Goal: Find specific page/section: Find specific page/section

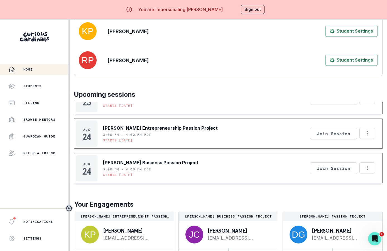
scroll to position [19, 0]
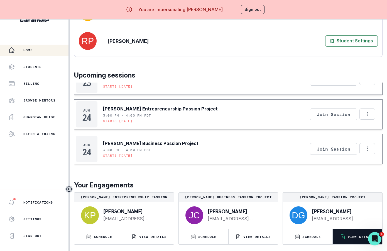
click at [345, 232] on button "VIEW DETAILS" at bounding box center [358, 236] width 50 height 15
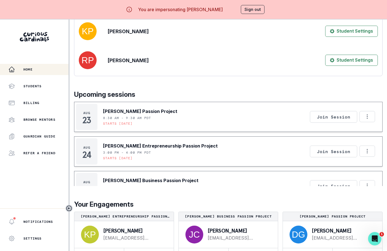
scroll to position [19, 0]
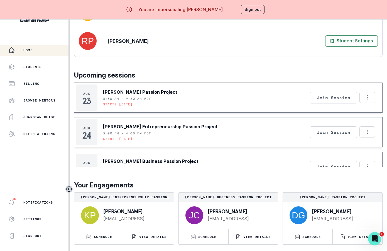
click at [329, 208] on p "[PERSON_NAME]" at bounding box center [343, 211] width 62 height 6
copy p "[PERSON_NAME]"
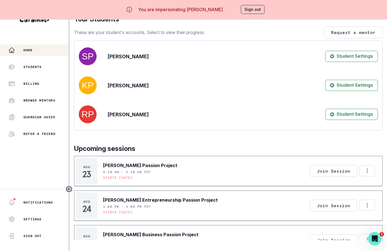
scroll to position [0, 0]
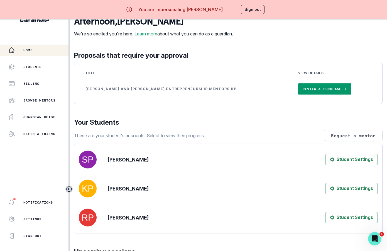
click at [253, 13] on button "Sign out" at bounding box center [253, 9] width 24 height 9
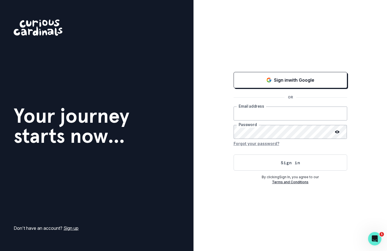
type input "[EMAIL_ADDRESS][DOMAIN_NAME]"
click at [254, 174] on p "By clicking Sign In , you agree to our" at bounding box center [291, 176] width 114 height 5
click at [254, 169] on button "Sign in" at bounding box center [291, 162] width 114 height 16
